Goal: Information Seeking & Learning: Compare options

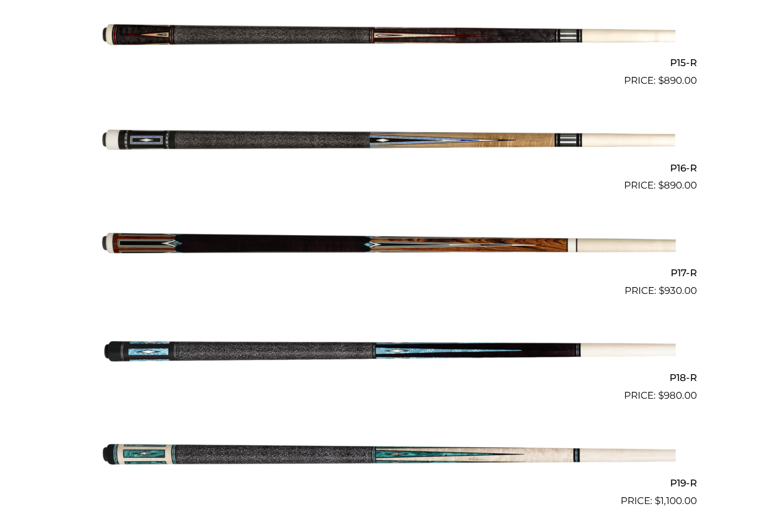
scroll to position [1847, 0]
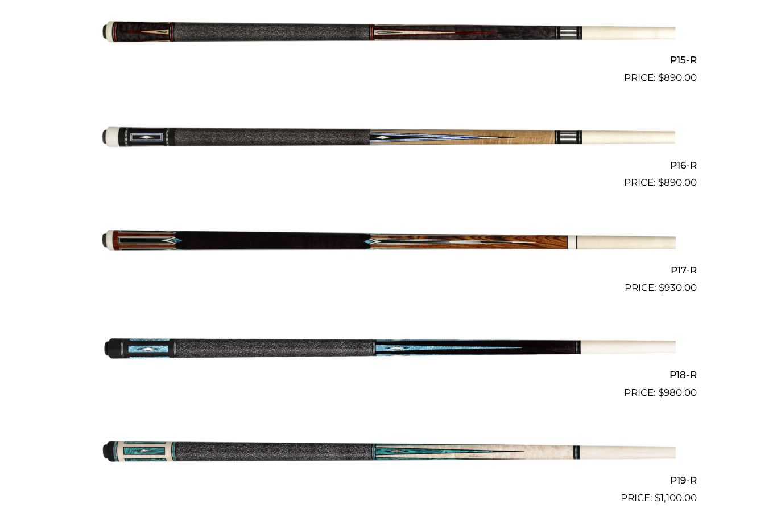
click at [318, 327] on img at bounding box center [388, 348] width 575 height 96
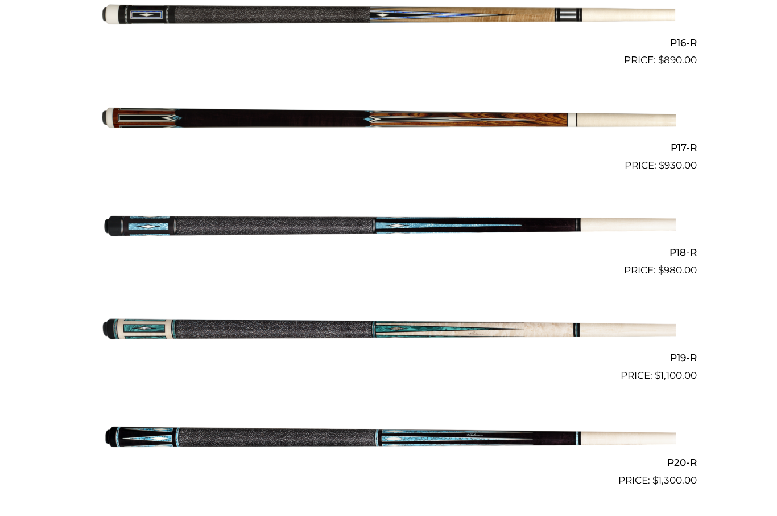
scroll to position [1967, 0]
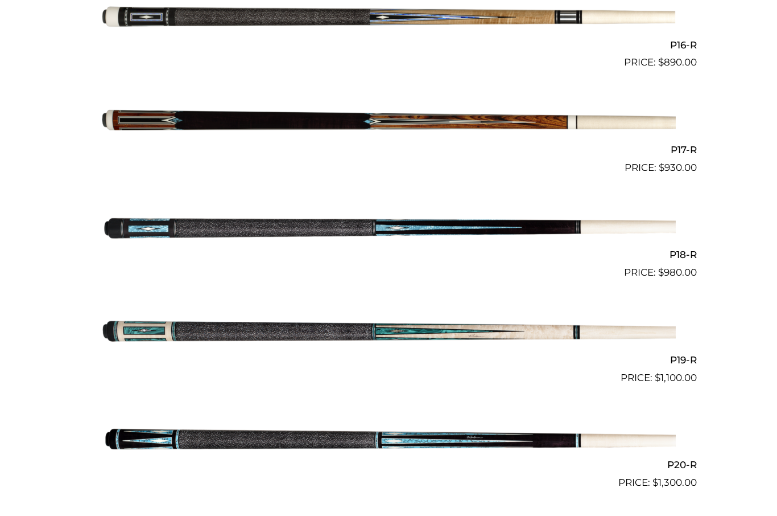
click at [284, 284] on img at bounding box center [388, 332] width 575 height 96
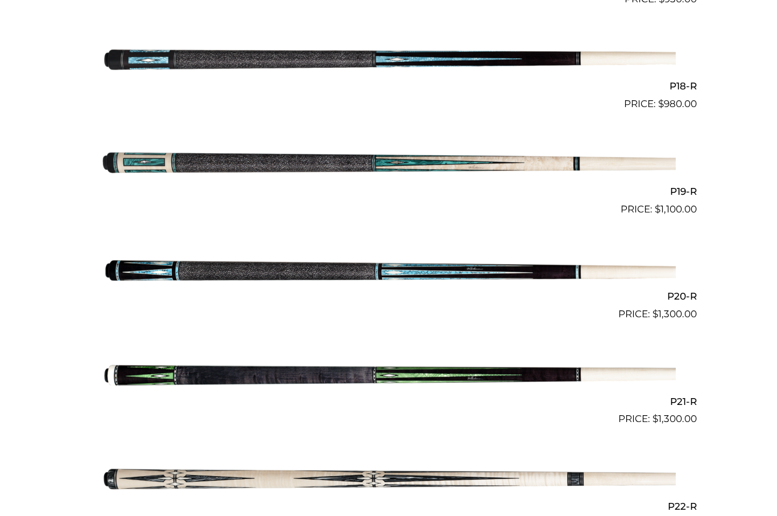
scroll to position [2136, 0]
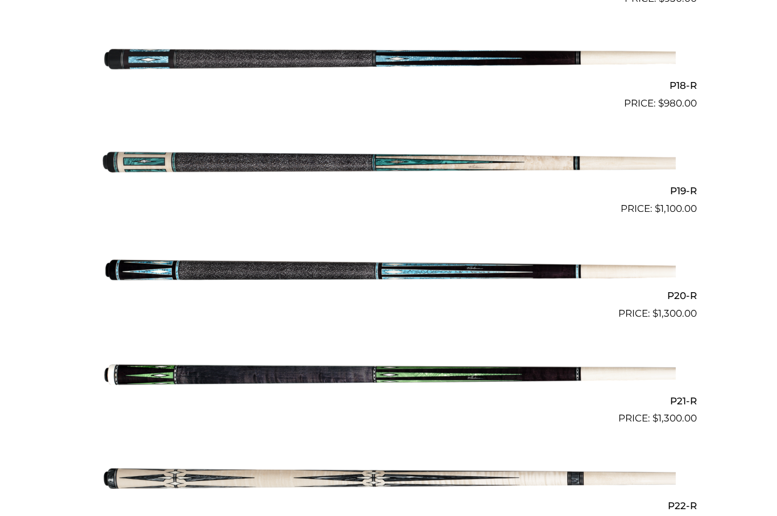
click at [383, 377] on img at bounding box center [388, 373] width 575 height 96
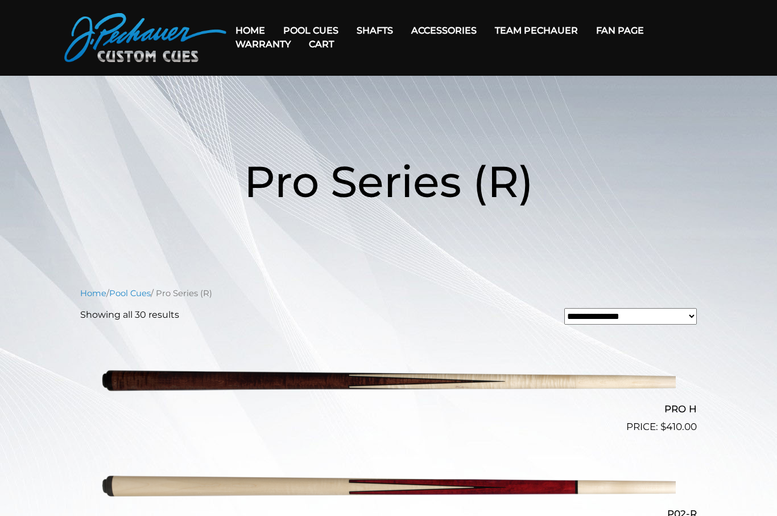
scroll to position [30, 0]
click at [303, 67] on link "JP Series (T) – NEW" at bounding box center [345, 63] width 140 height 16
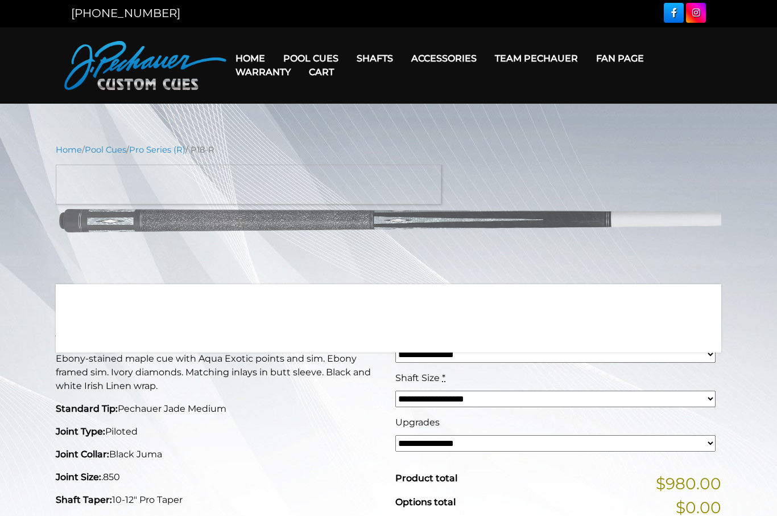
scroll to position [6, 0]
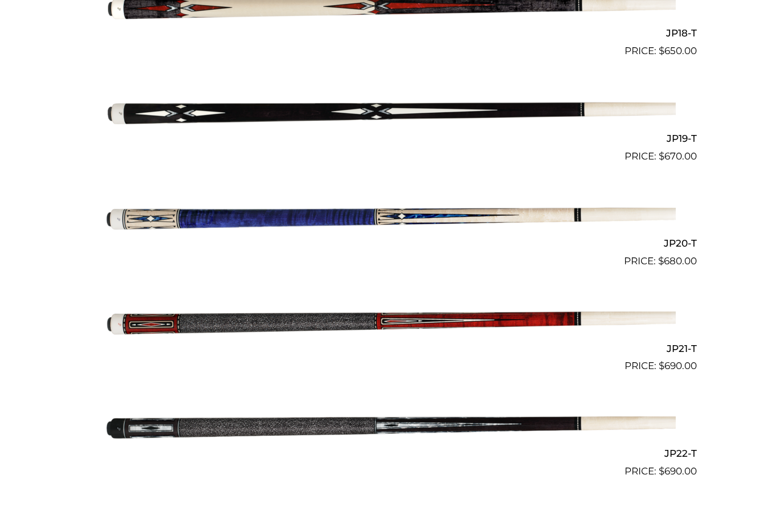
scroll to position [2212, 0]
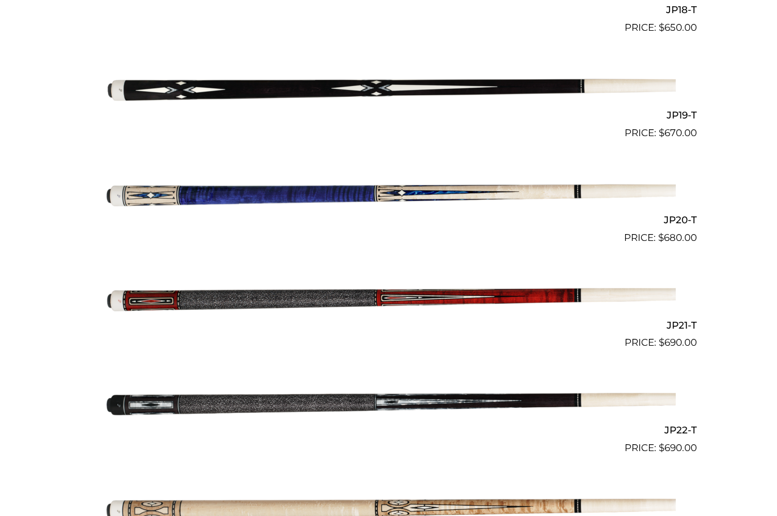
click at [149, 277] on img at bounding box center [388, 298] width 575 height 96
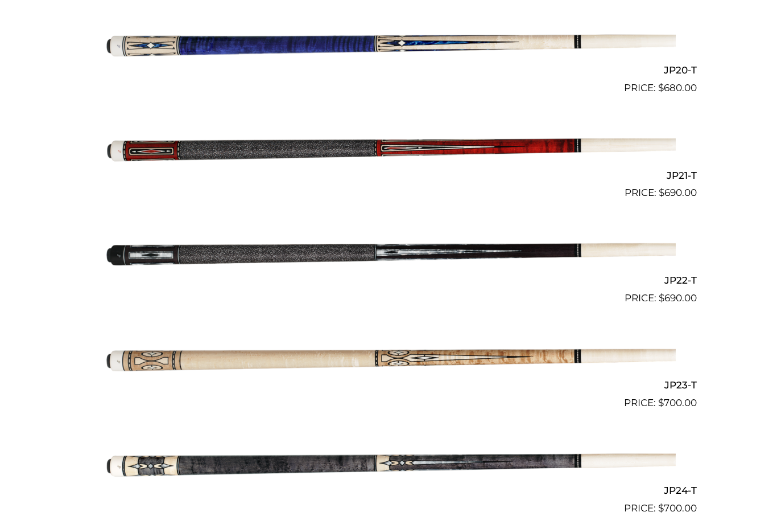
scroll to position [2362, 0]
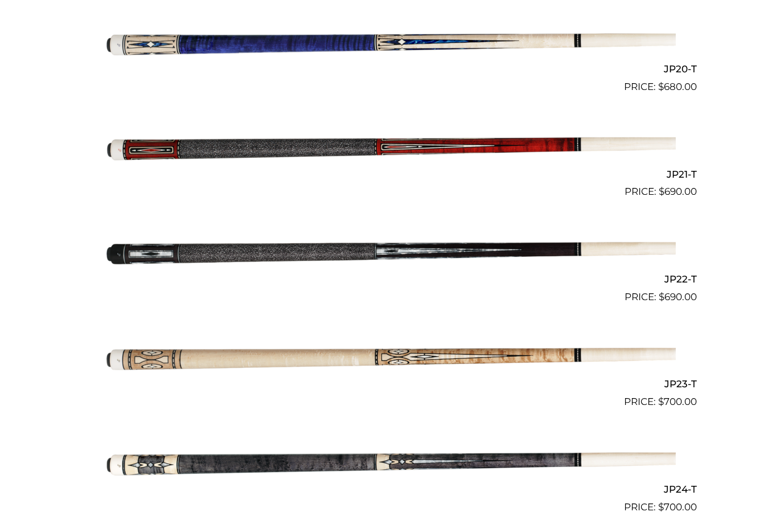
click at [357, 237] on img at bounding box center [388, 252] width 575 height 96
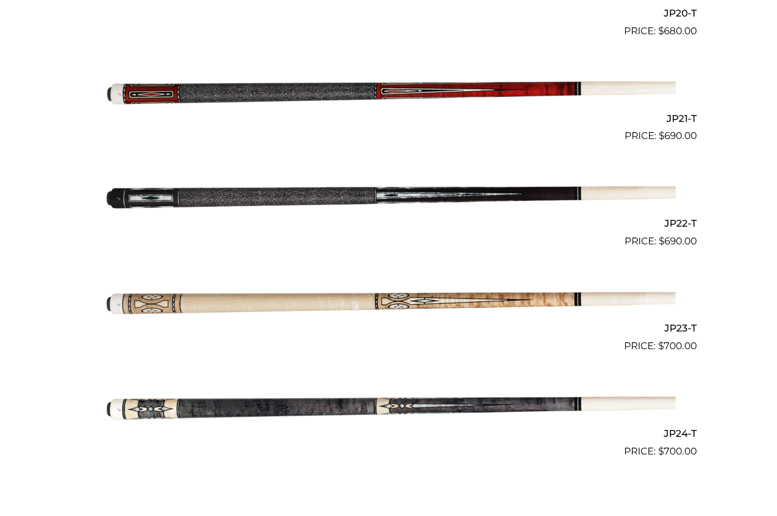
scroll to position [2418, 0]
click at [154, 188] on img at bounding box center [388, 197] width 575 height 96
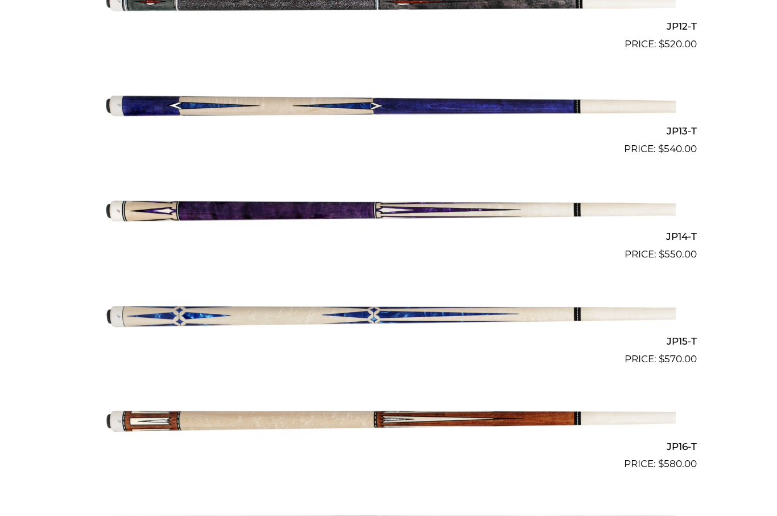
scroll to position [1564, 0]
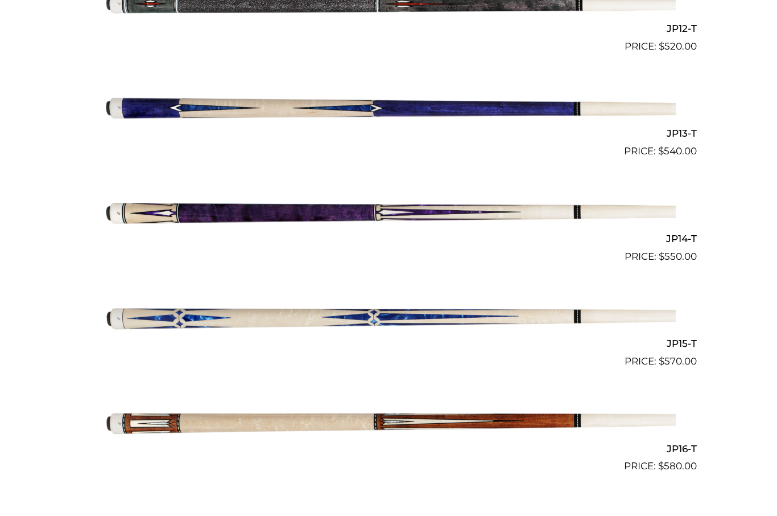
click at [85, 220] on link "JP14-T $ 550.00" at bounding box center [388, 213] width 617 height 100
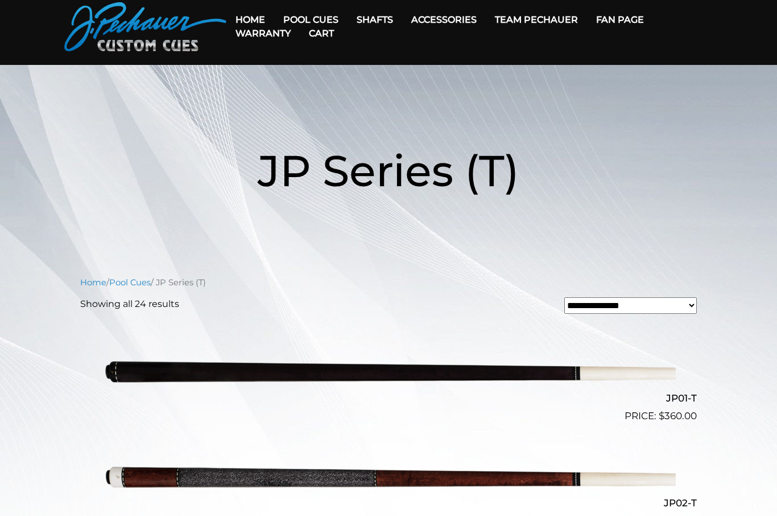
scroll to position [0, 0]
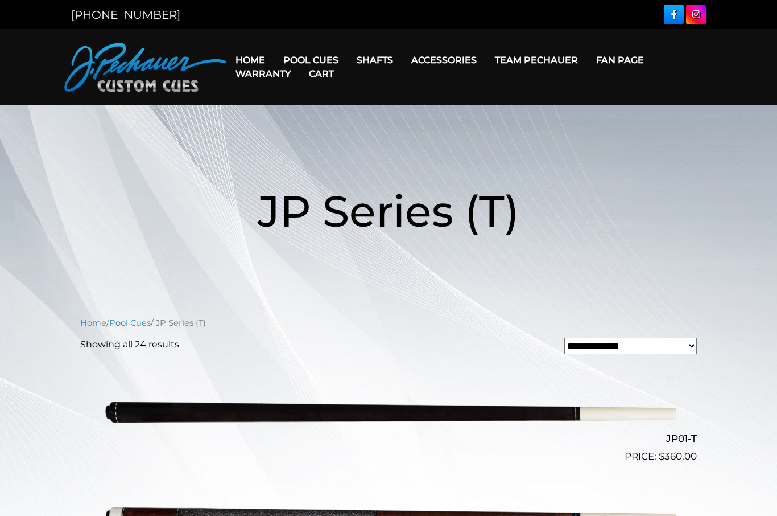
click at [301, 116] on link "Pro Series (R) – NEW" at bounding box center [345, 108] width 140 height 16
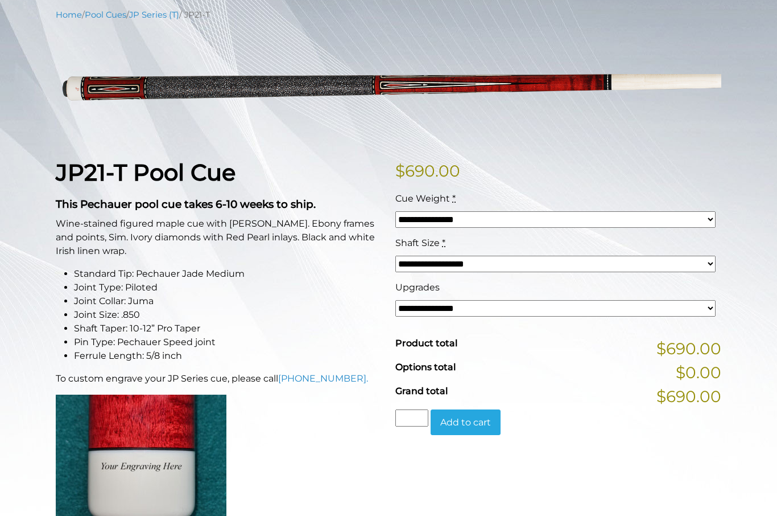
click at [48, 307] on main "**********" at bounding box center [388, 492] width 683 height 966
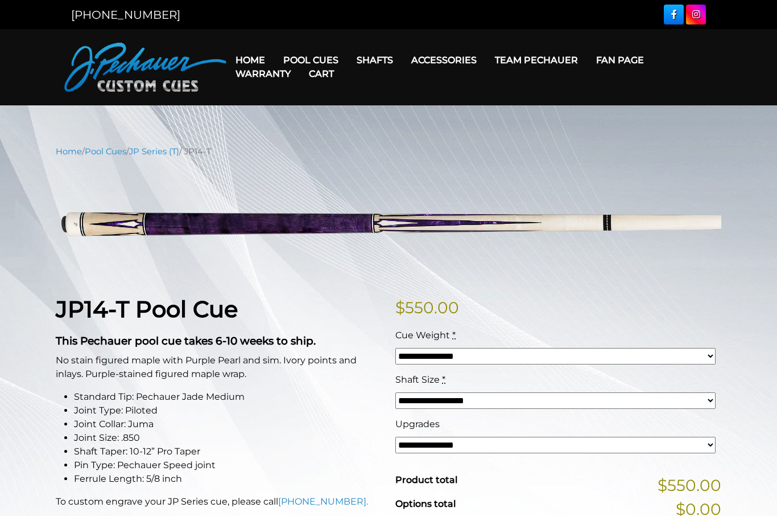
scroll to position [-3, 0]
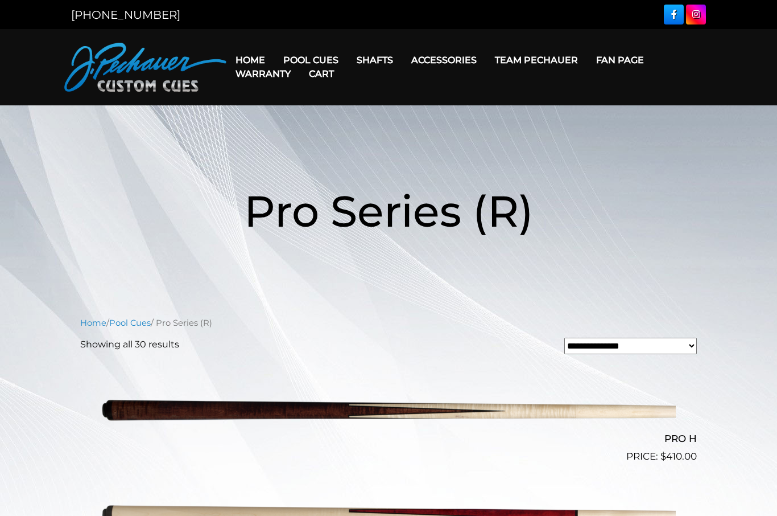
click at [309, 197] on link "Retired Cues" at bounding box center [345, 189] width 140 height 16
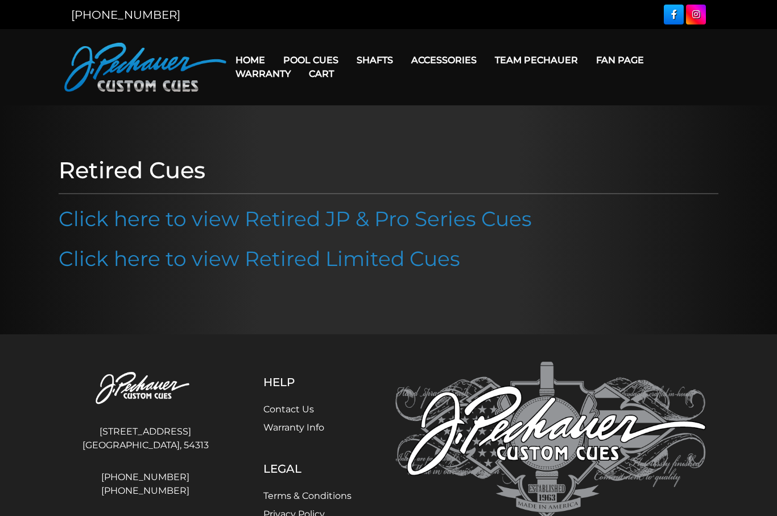
click at [100, 218] on link "Click here to view Retired JP & Pro Series Cues" at bounding box center [295, 218] width 473 height 25
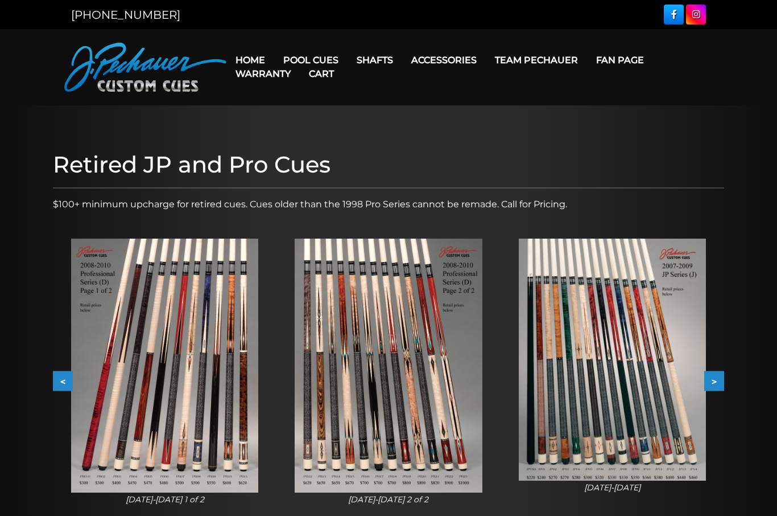
click at [250, 54] on link "Home" at bounding box center [250, 60] width 48 height 29
